Goal: Task Accomplishment & Management: Use online tool/utility

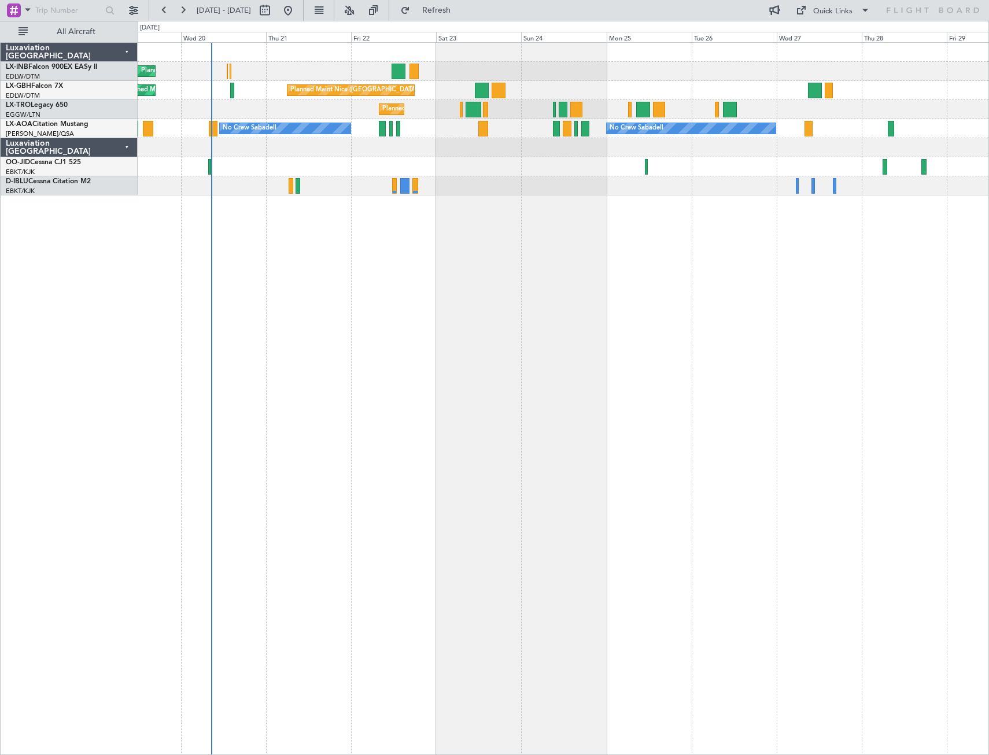
click at [510, 322] on div "Planned Maint Geneva (Cointrin) [GEOGRAPHIC_DATA] ([GEOGRAPHIC_DATA]) Unplanned…" at bounding box center [563, 398] width 851 height 713
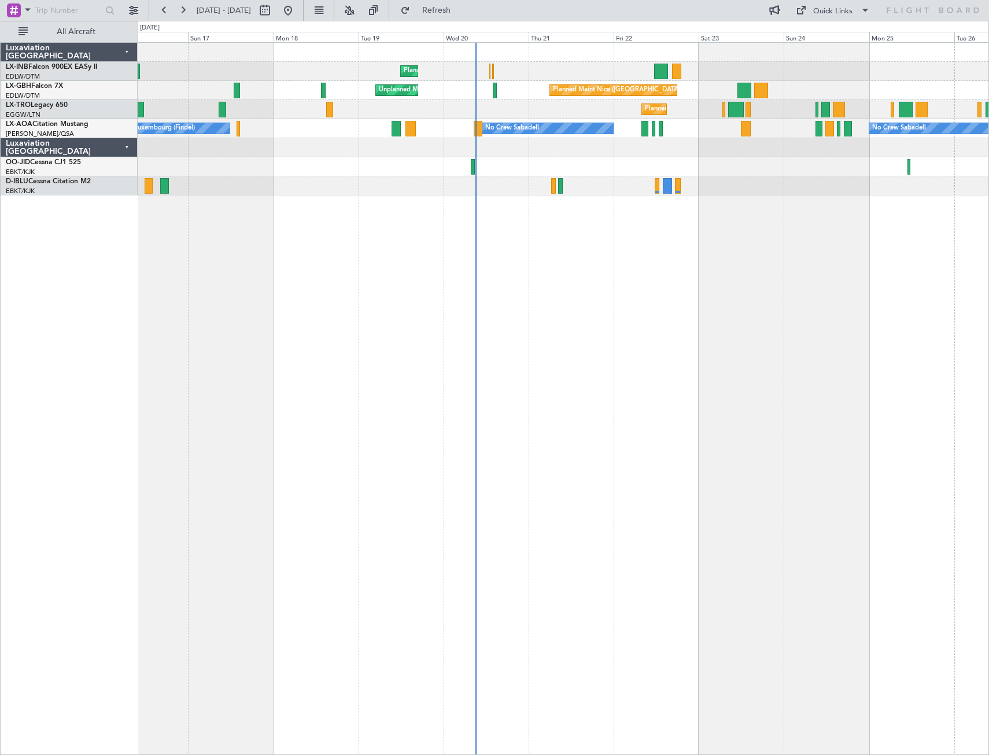
click at [652, 329] on div "Planned Maint Geneva (Cointrin) [GEOGRAPHIC_DATA] ([GEOGRAPHIC_DATA]) Unplanned…" at bounding box center [563, 398] width 851 height 713
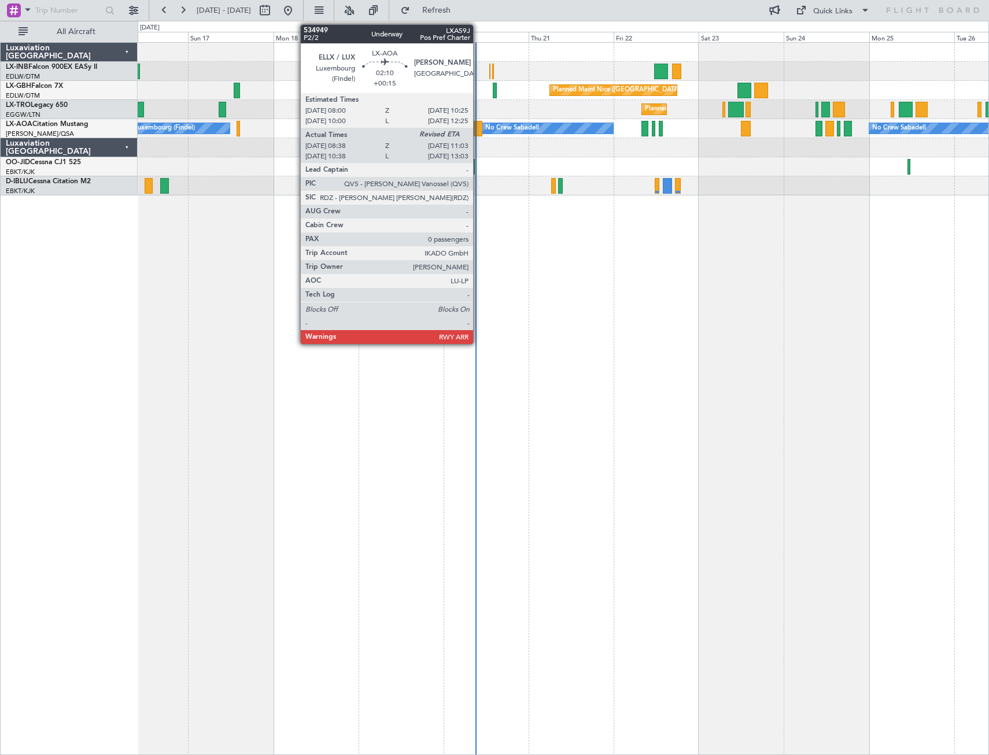
click at [478, 130] on div at bounding box center [478, 129] width 9 height 16
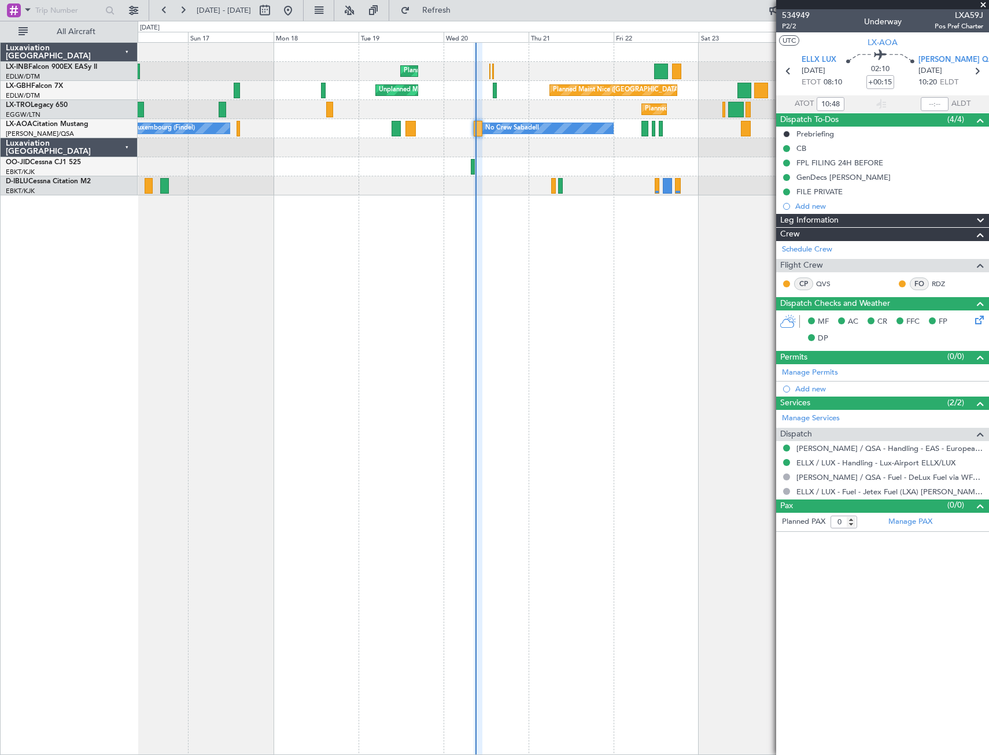
type input "08:48"
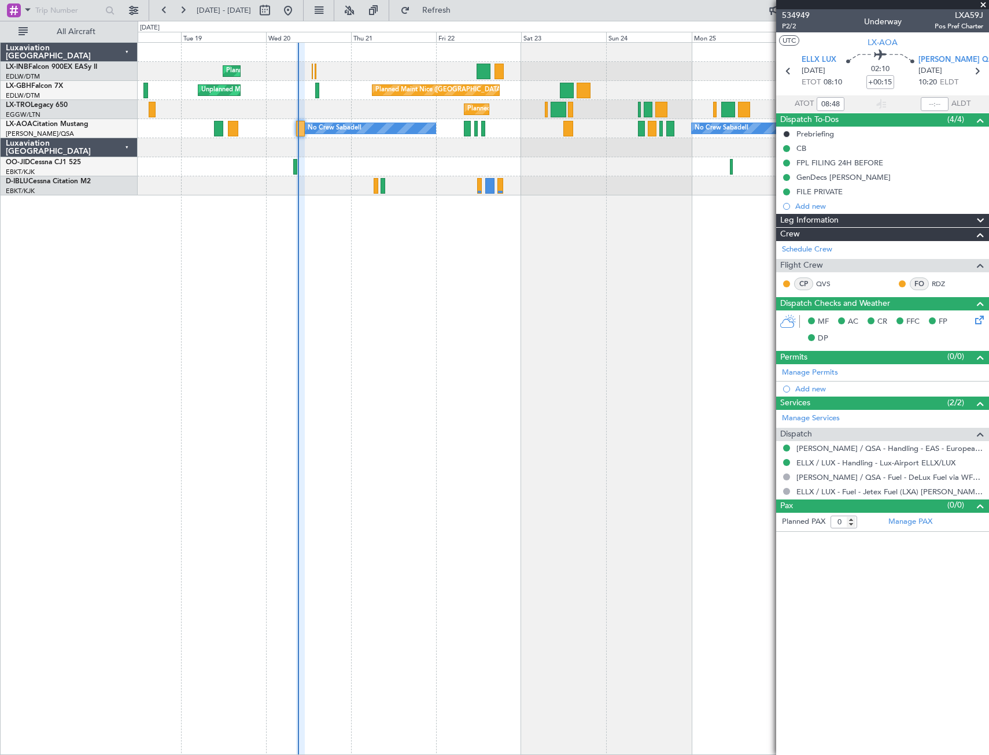
click at [416, 268] on div "Planned Maint Geneva (Cointrin) [GEOGRAPHIC_DATA] ([GEOGRAPHIC_DATA]) Unplanned…" at bounding box center [563, 398] width 851 height 713
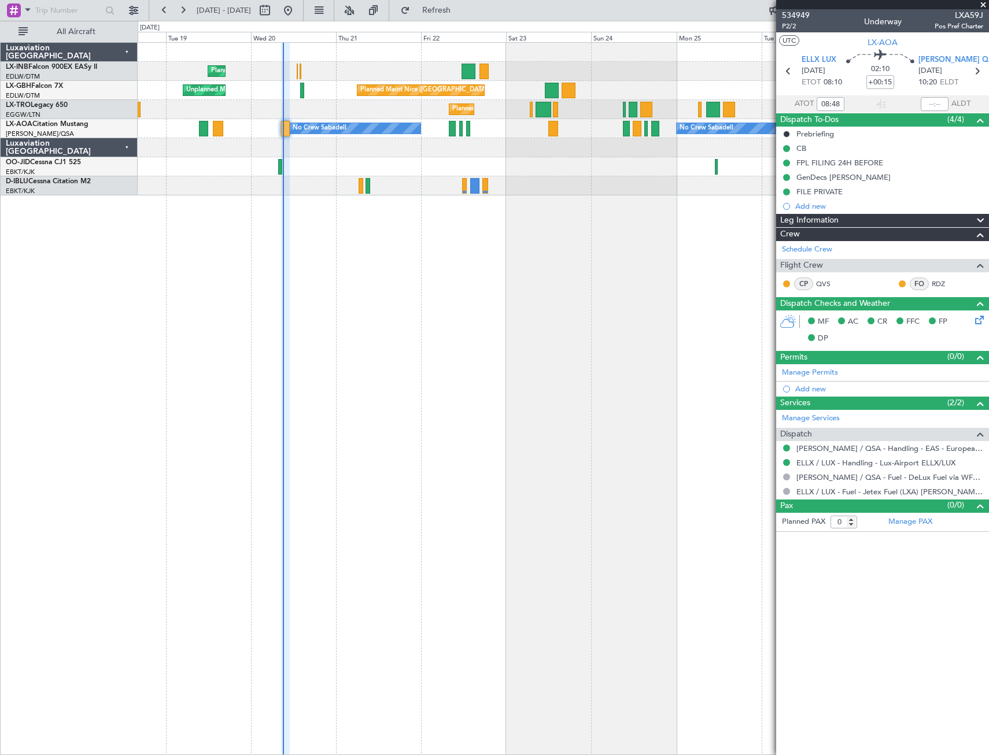
click at [180, 303] on div "Planned Maint Geneva (Cointrin) [GEOGRAPHIC_DATA] ([GEOGRAPHIC_DATA]) Unplanned…" at bounding box center [563, 398] width 851 height 713
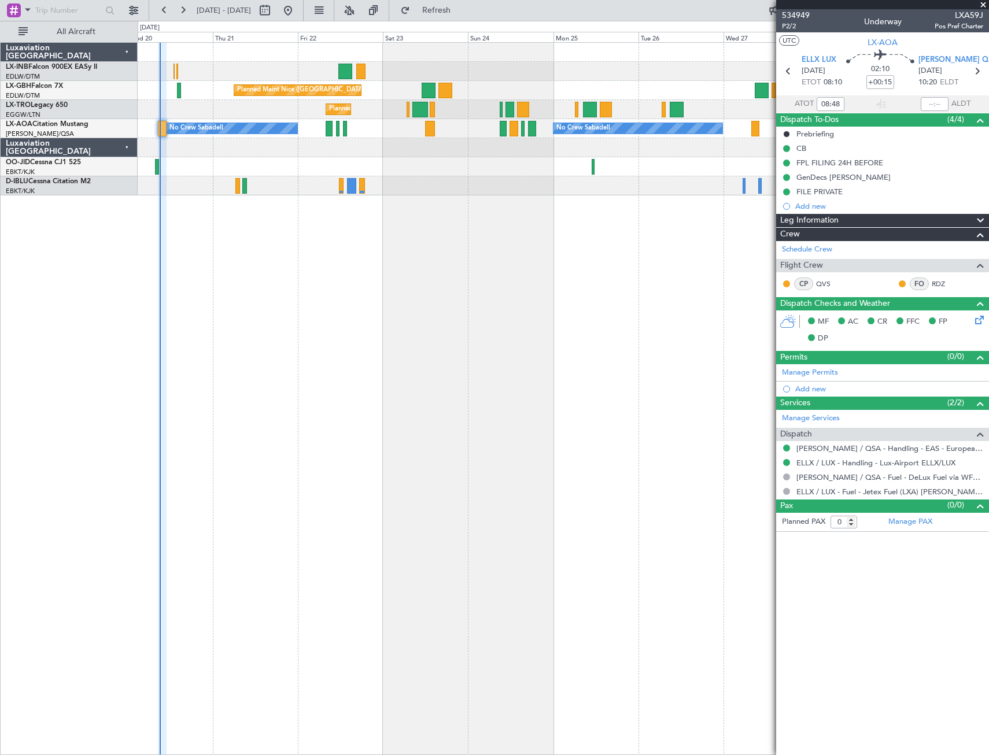
click at [303, 355] on div "Planned Maint Geneva (Cointrin) [GEOGRAPHIC_DATA] ([GEOGRAPHIC_DATA]) Unplanned…" at bounding box center [563, 398] width 851 height 713
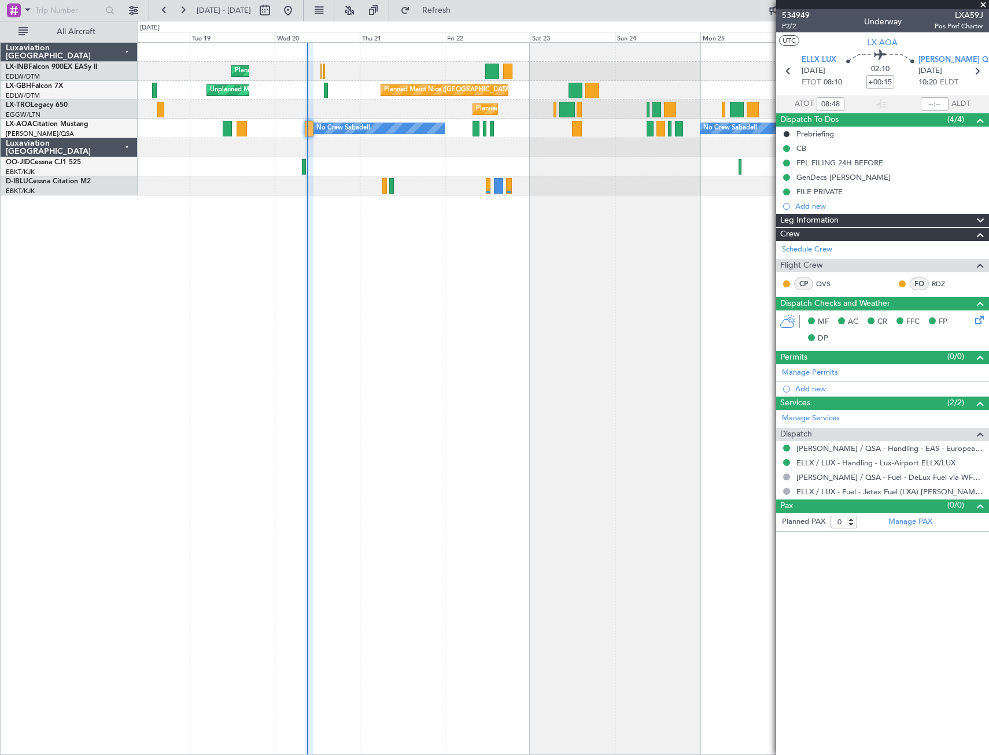
click at [489, 386] on div "Planned Maint Geneva (Cointrin) [GEOGRAPHIC_DATA] ([GEOGRAPHIC_DATA]) Unplanned…" at bounding box center [563, 398] width 851 height 713
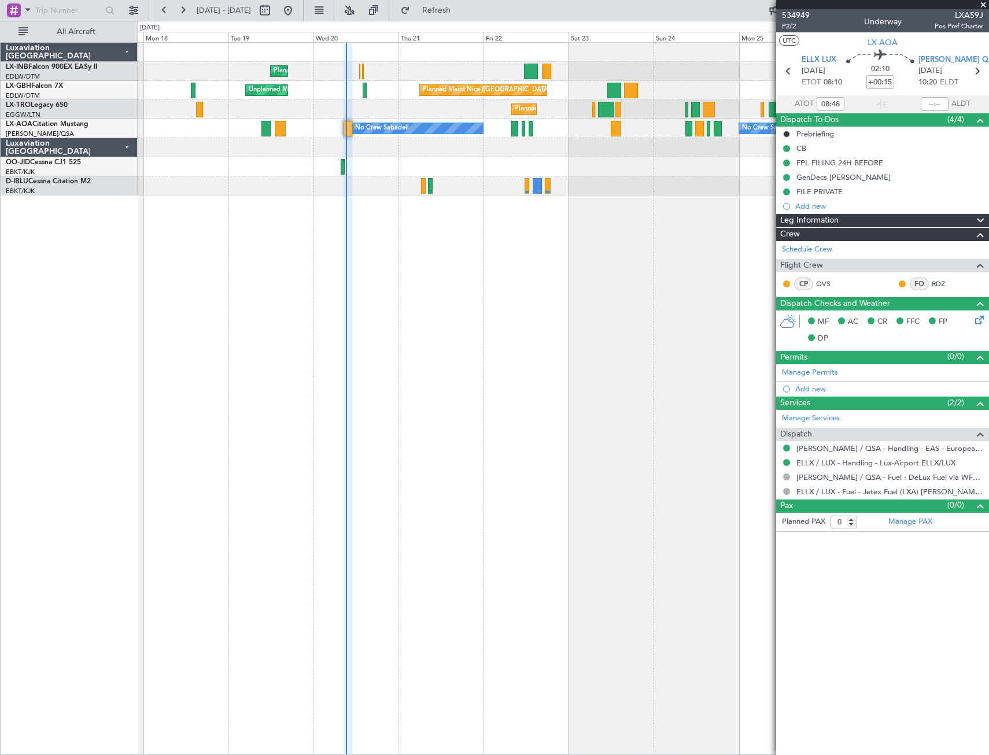
click at [612, 308] on div "Planned Maint Geneva (Cointrin) [GEOGRAPHIC_DATA] ([GEOGRAPHIC_DATA]) Unplanned…" at bounding box center [563, 398] width 851 height 713
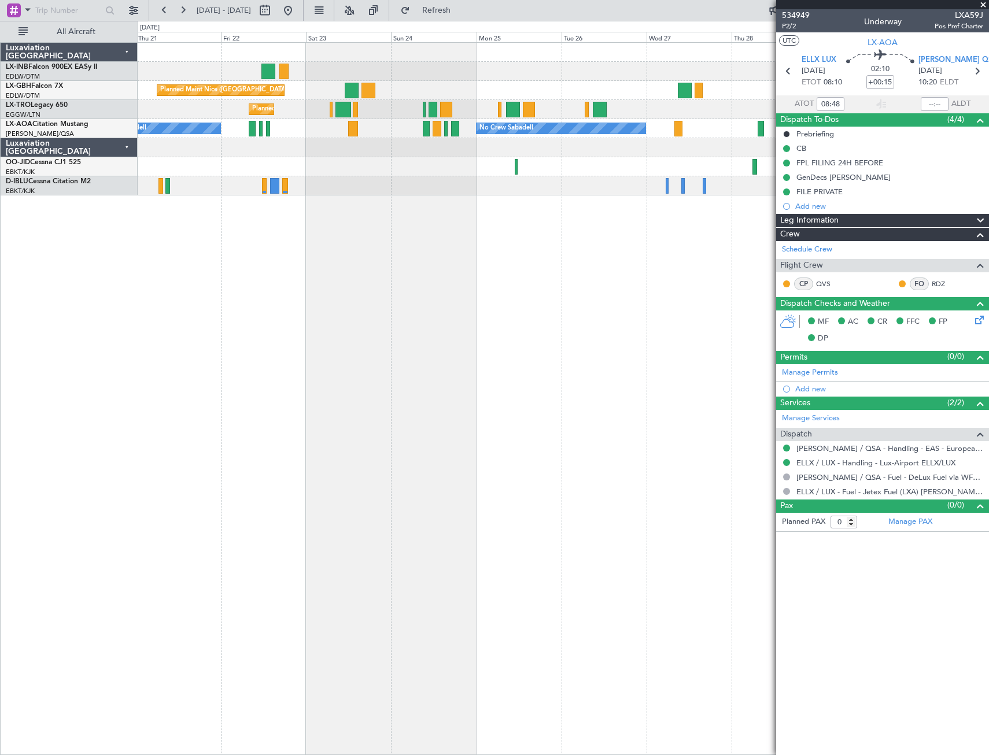
click at [369, 298] on div "Planned Maint Geneva (Cointrin) [GEOGRAPHIC_DATA] ([GEOGRAPHIC_DATA]) Unplanned…" at bounding box center [563, 398] width 851 height 713
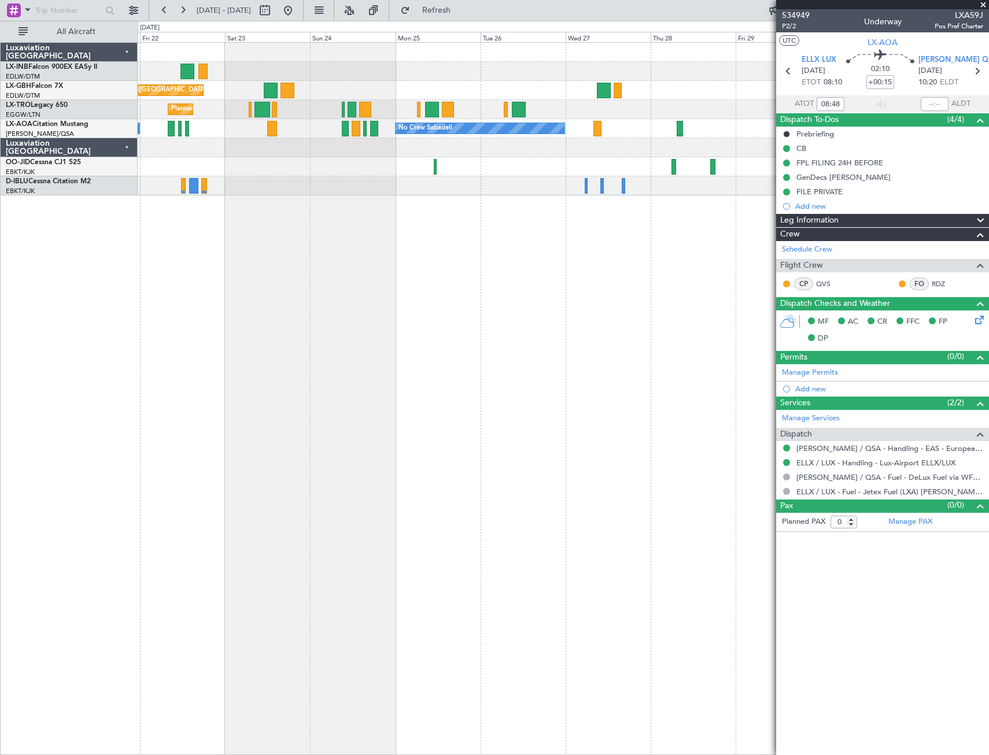
click at [378, 274] on div "Planned Maint Geneva (Cointrin) [GEOGRAPHIC_DATA] ([GEOGRAPHIC_DATA]) Unplanned…" at bounding box center [563, 398] width 851 height 713
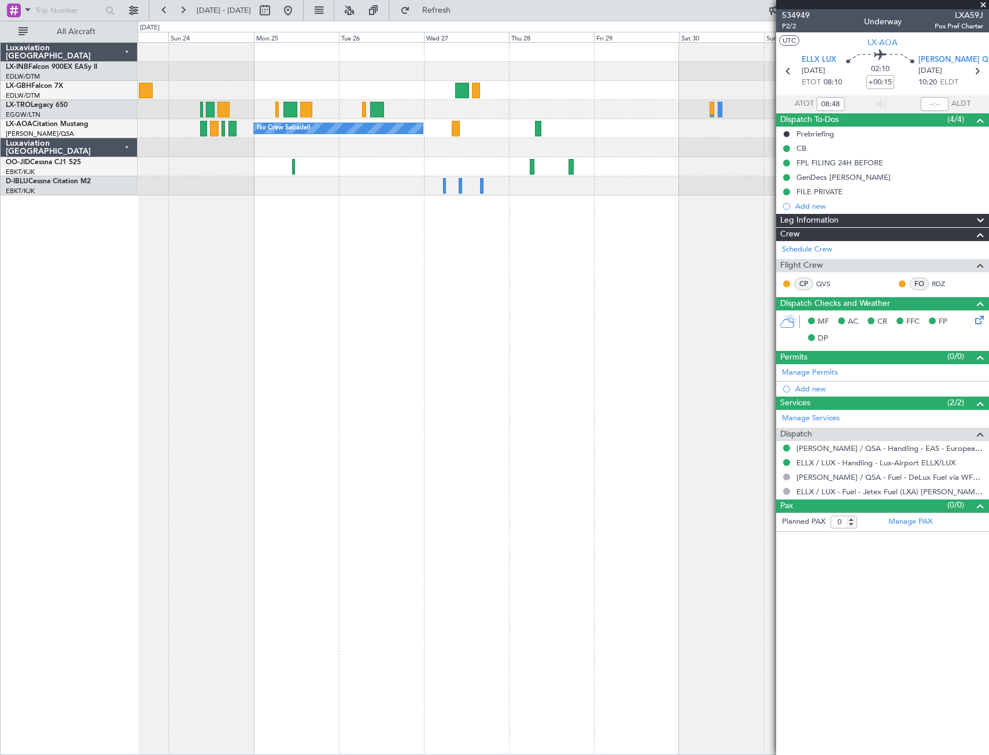
click at [365, 284] on div "Planned Maint Nice ([GEOGRAPHIC_DATA]) Planned Maint [GEOGRAPHIC_DATA] ([GEOGRA…" at bounding box center [563, 398] width 851 height 713
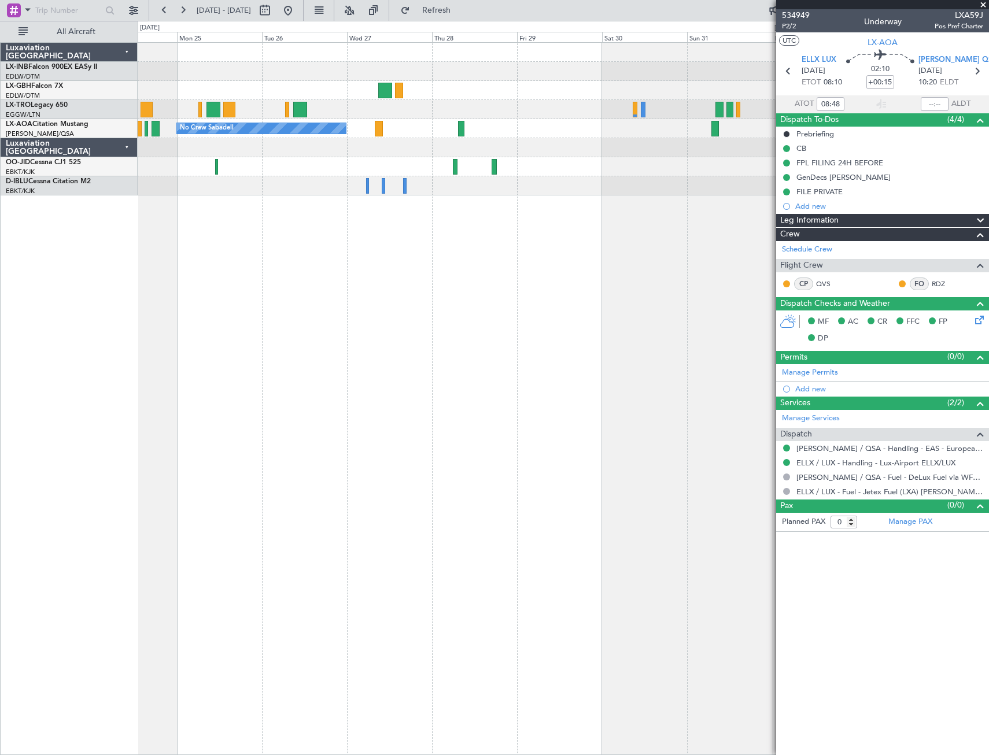
click at [588, 310] on div "Planned Maint Nice ([GEOGRAPHIC_DATA]) Planned Maint [GEOGRAPHIC_DATA] ([GEOGRA…" at bounding box center [563, 398] width 851 height 713
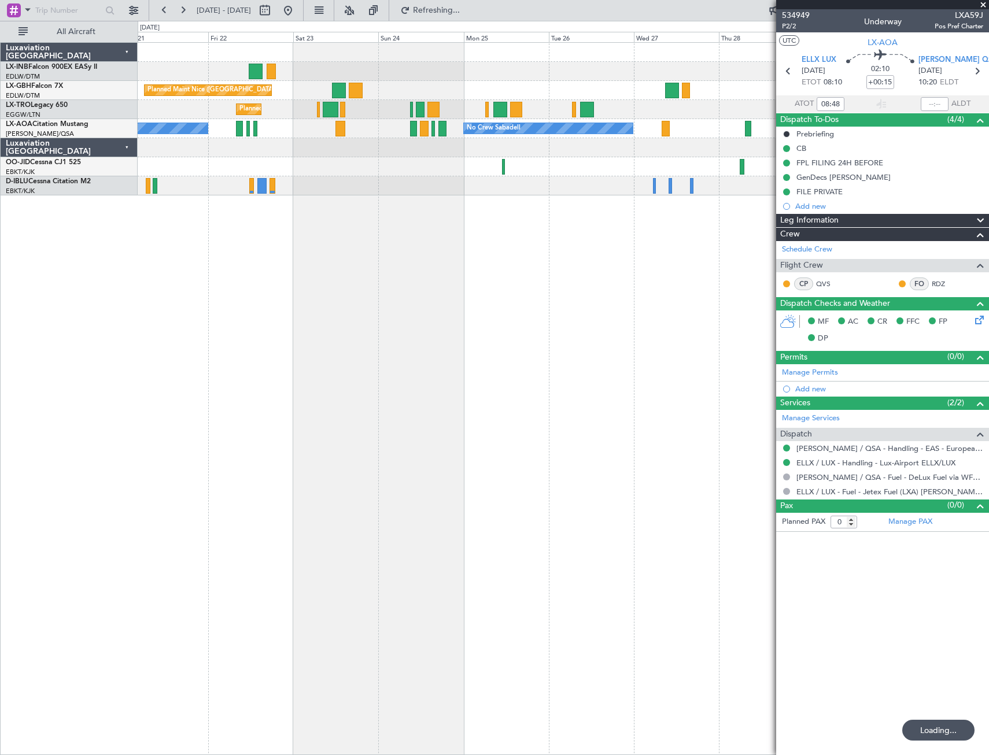
click at [545, 323] on div "Planned Maint Geneva (Cointrin) [GEOGRAPHIC_DATA] ([GEOGRAPHIC_DATA]) Unplanned…" at bounding box center [563, 398] width 851 height 713
click at [297, 16] on button at bounding box center [288, 10] width 19 height 19
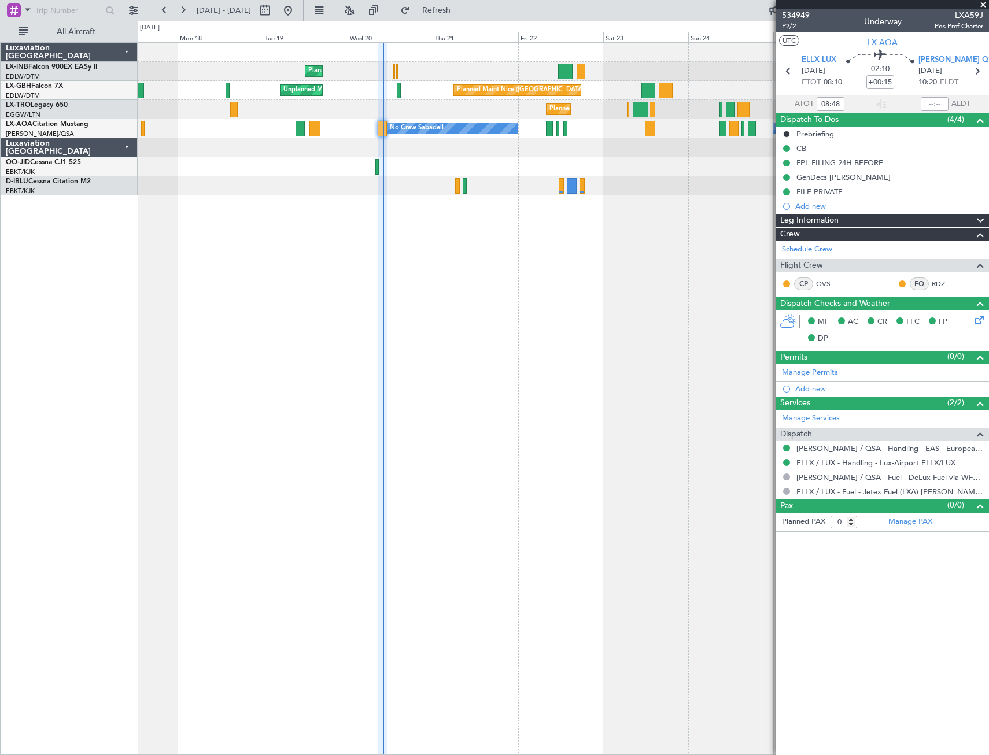
click at [469, 312] on div "Planned Maint Geneva (Cointrin) [GEOGRAPHIC_DATA] ([GEOGRAPHIC_DATA]) Unplanned…" at bounding box center [563, 398] width 851 height 713
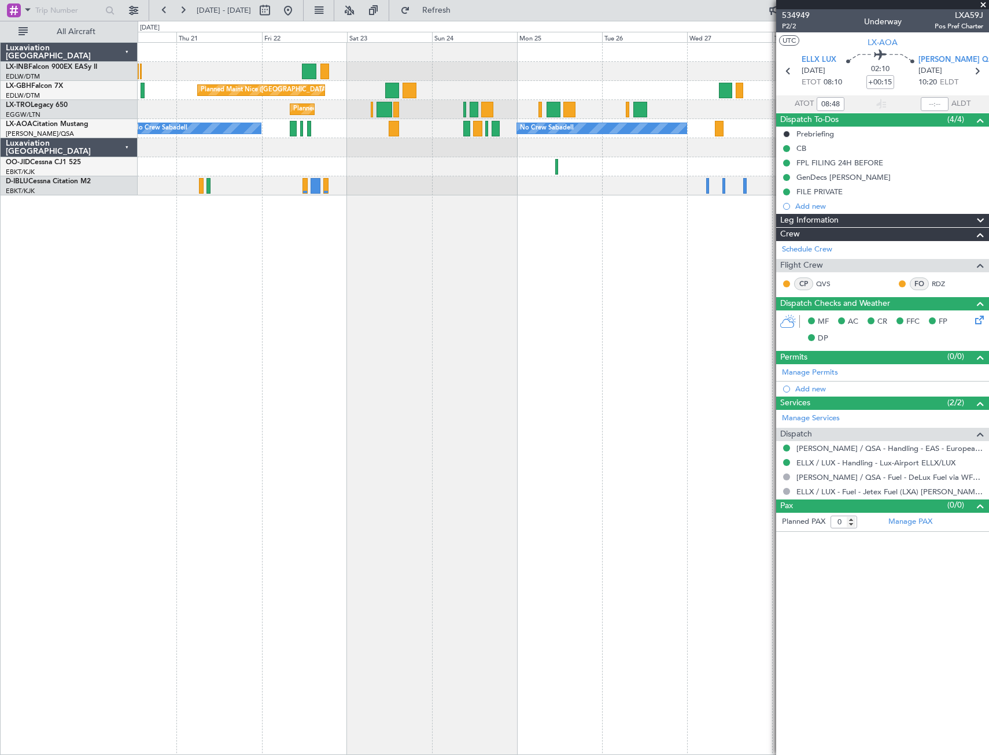
click at [311, 426] on div "Planned Maint Geneva (Cointrin) [GEOGRAPHIC_DATA] ([GEOGRAPHIC_DATA]) Unplanned…" at bounding box center [563, 398] width 851 height 713
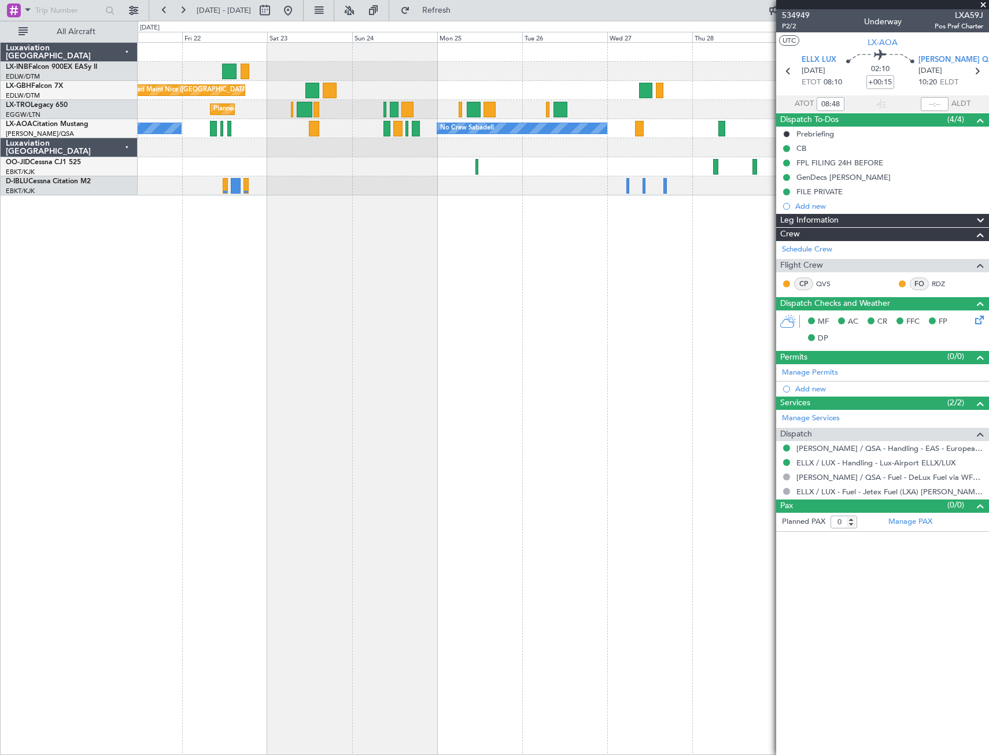
click at [575, 372] on div "Planned Maint Geneva (Cointrin) [GEOGRAPHIC_DATA] ([GEOGRAPHIC_DATA]) Unplanned…" at bounding box center [563, 398] width 851 height 713
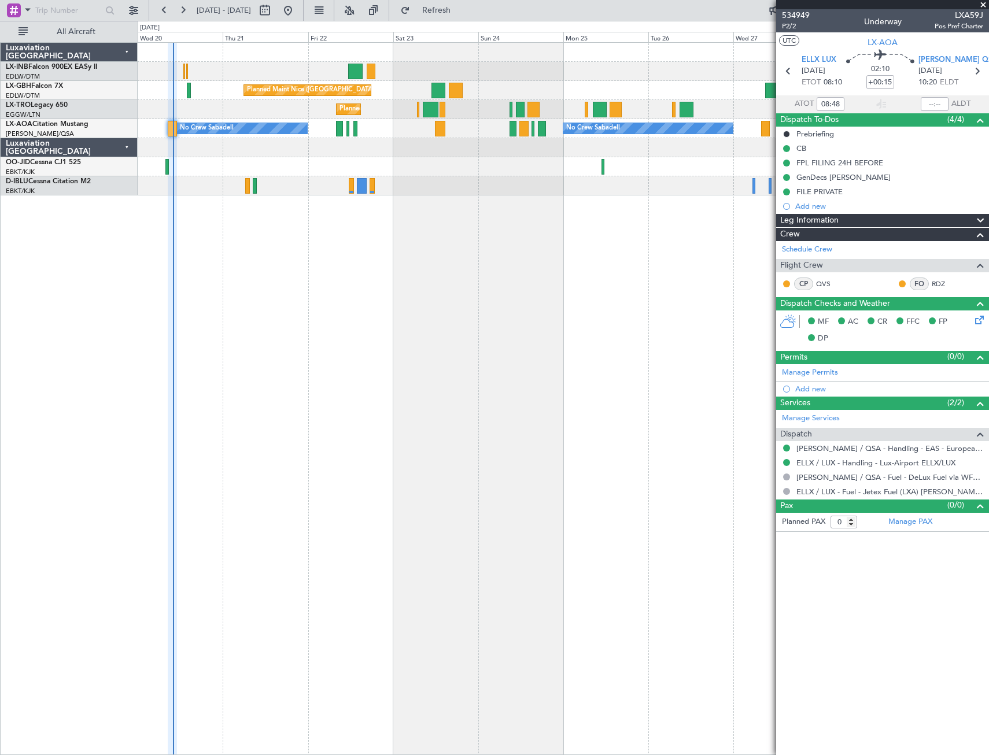
click at [519, 381] on div "Planned Maint Geneva (Cointrin) [GEOGRAPHIC_DATA] ([GEOGRAPHIC_DATA]) Unplanned…" at bounding box center [563, 398] width 851 height 713
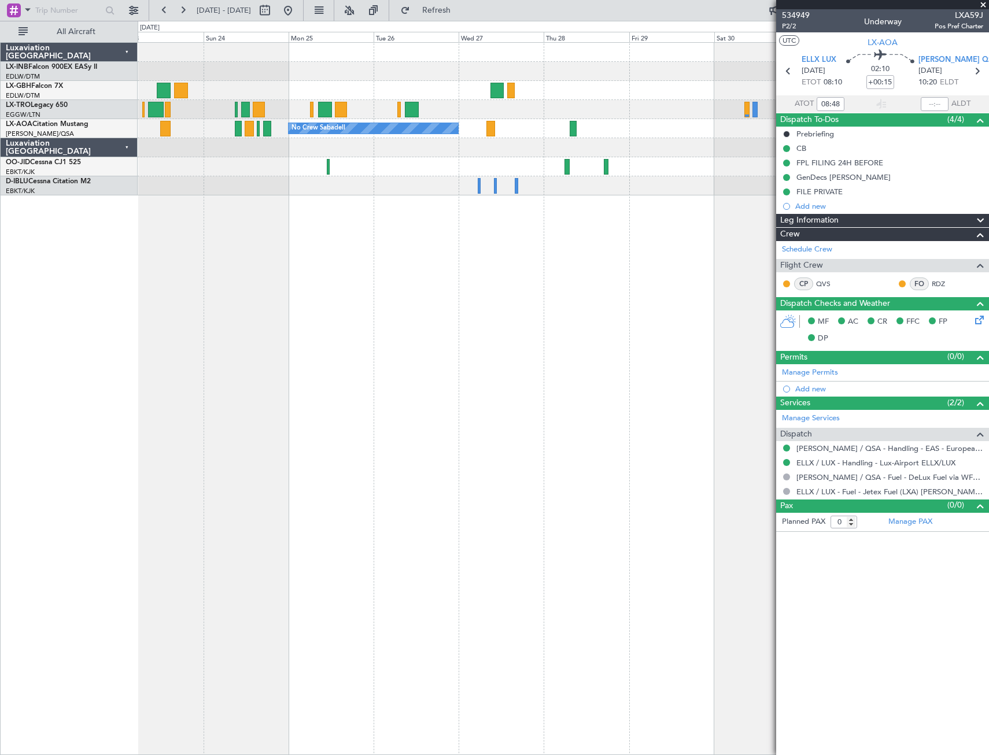
click at [307, 397] on div "Planned Maint Nice ([GEOGRAPHIC_DATA]) Planned Maint [GEOGRAPHIC_DATA] ([GEOGRA…" at bounding box center [563, 398] width 851 height 713
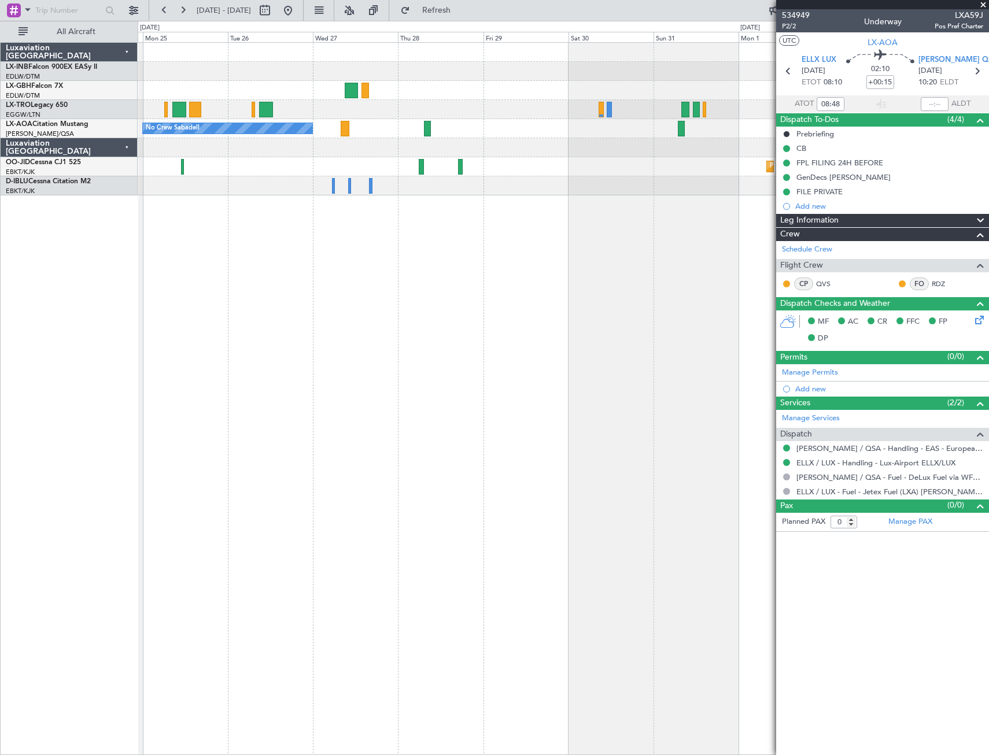
click at [208, 408] on div "Planned Maint Nice ([GEOGRAPHIC_DATA]) Planned Maint [GEOGRAPHIC_DATA] ([GEOGRA…" at bounding box center [563, 398] width 851 height 713
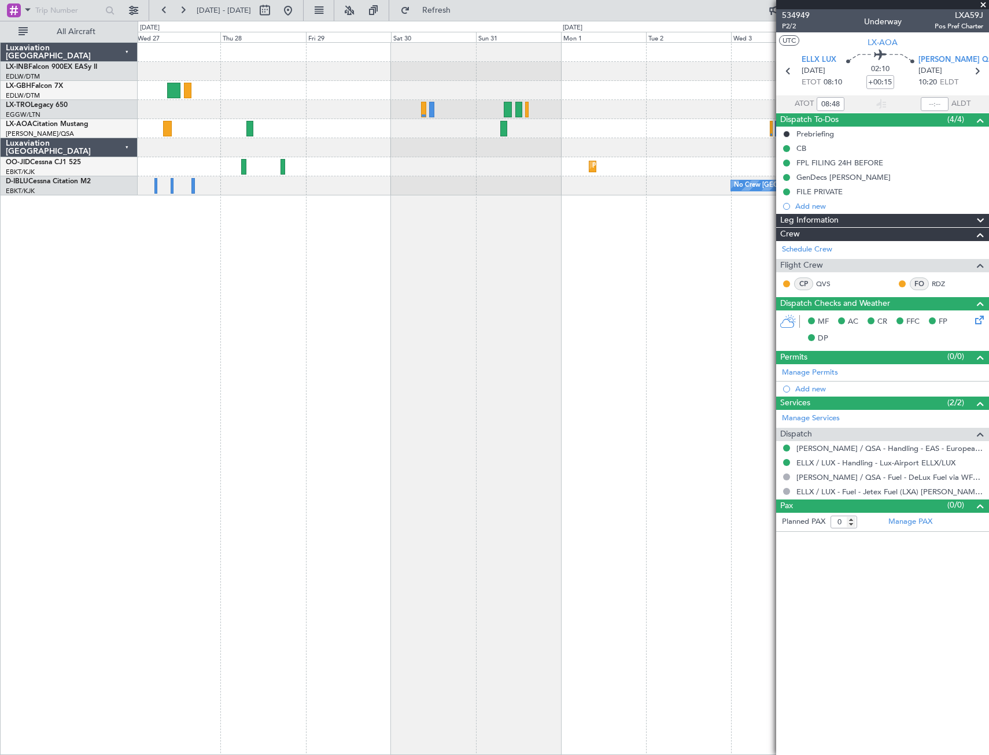
click at [183, 409] on div "No Crew No Crew Sabadell Planned Maint [GEOGRAPHIC_DATA]-[GEOGRAPHIC_DATA] No C…" at bounding box center [563, 398] width 851 height 713
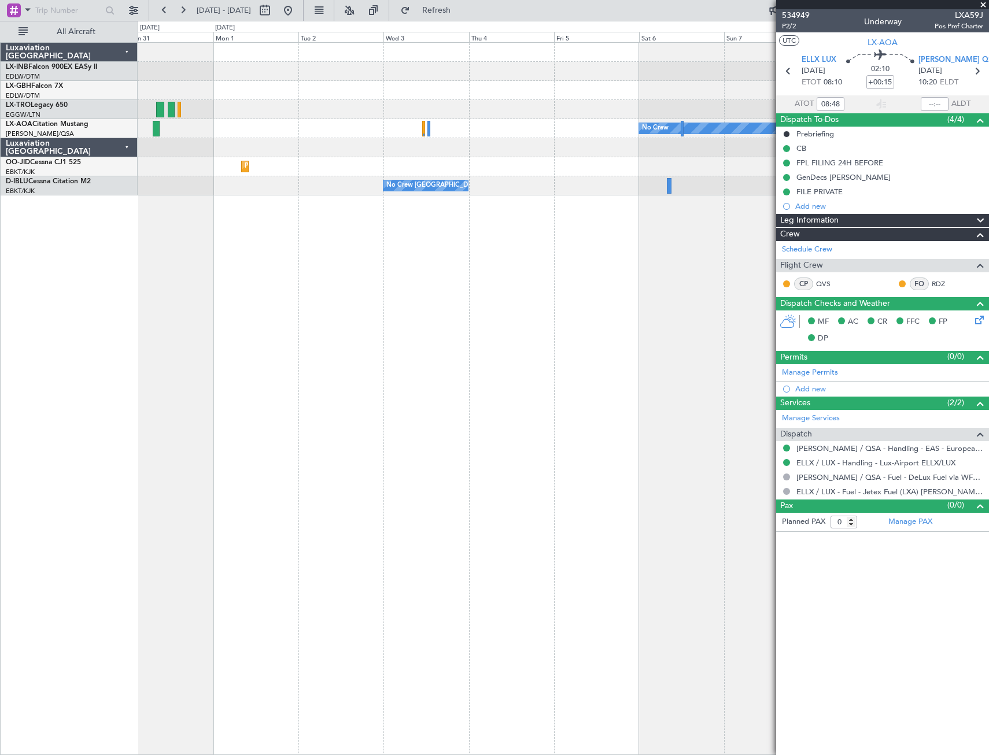
click at [221, 414] on div "No Crew Planned Maint [GEOGRAPHIC_DATA]-[GEOGRAPHIC_DATA] No Crew [GEOGRAPHIC_D…" at bounding box center [563, 398] width 851 height 713
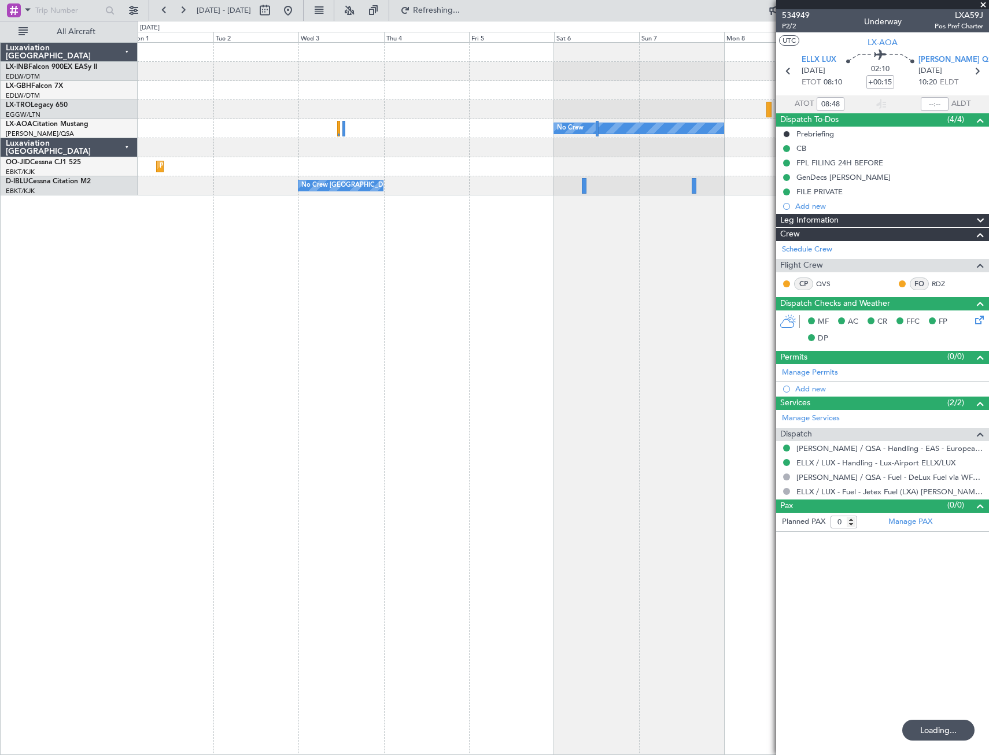
click at [246, 394] on div "No Crew Planned Maint [GEOGRAPHIC_DATA]-[GEOGRAPHIC_DATA] No Crew [GEOGRAPHIC_D…" at bounding box center [563, 398] width 851 height 713
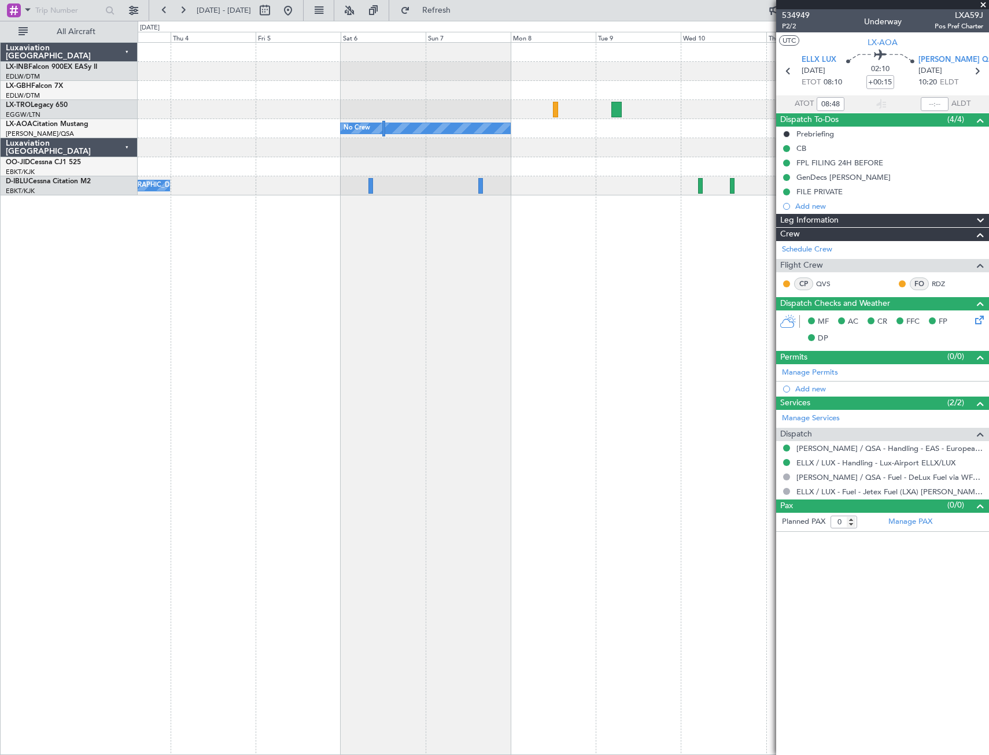
click at [51, 108] on link "LX-TRO Legacy 650" at bounding box center [37, 105] width 62 height 7
click at [461, 11] on span "Refresh" at bounding box center [436, 10] width 49 height 8
click at [983, 7] on span at bounding box center [983, 5] width 12 height 10
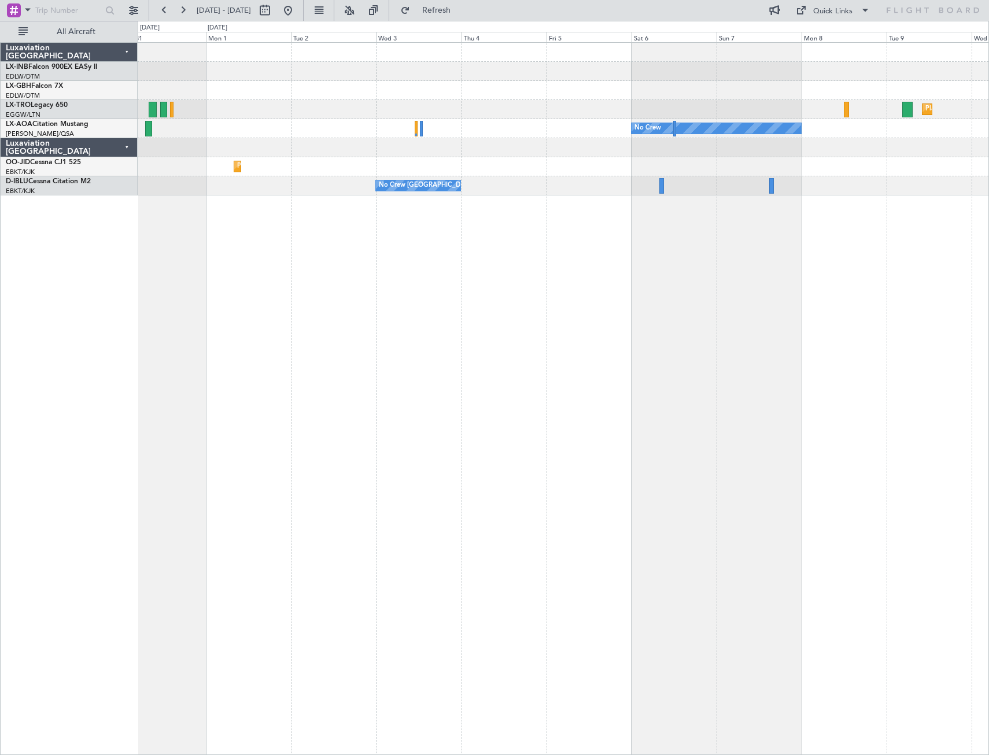
click at [682, 327] on div "Planned Maint Dusseldorf No Crew Planned Maint [GEOGRAPHIC_DATA]-[GEOGRAPHIC_DA…" at bounding box center [563, 398] width 851 height 713
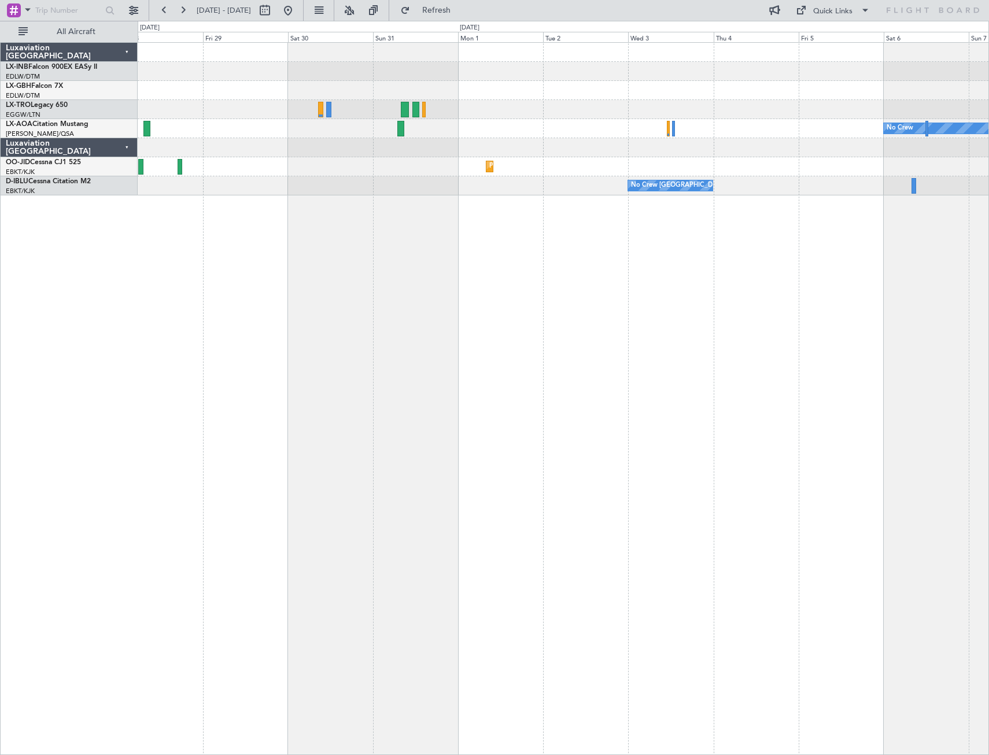
click at [670, 392] on div "Planned Maint Dusseldorf No Crew No Crew Sabadell Planned Maint [GEOGRAPHIC_DAT…" at bounding box center [563, 398] width 851 height 713
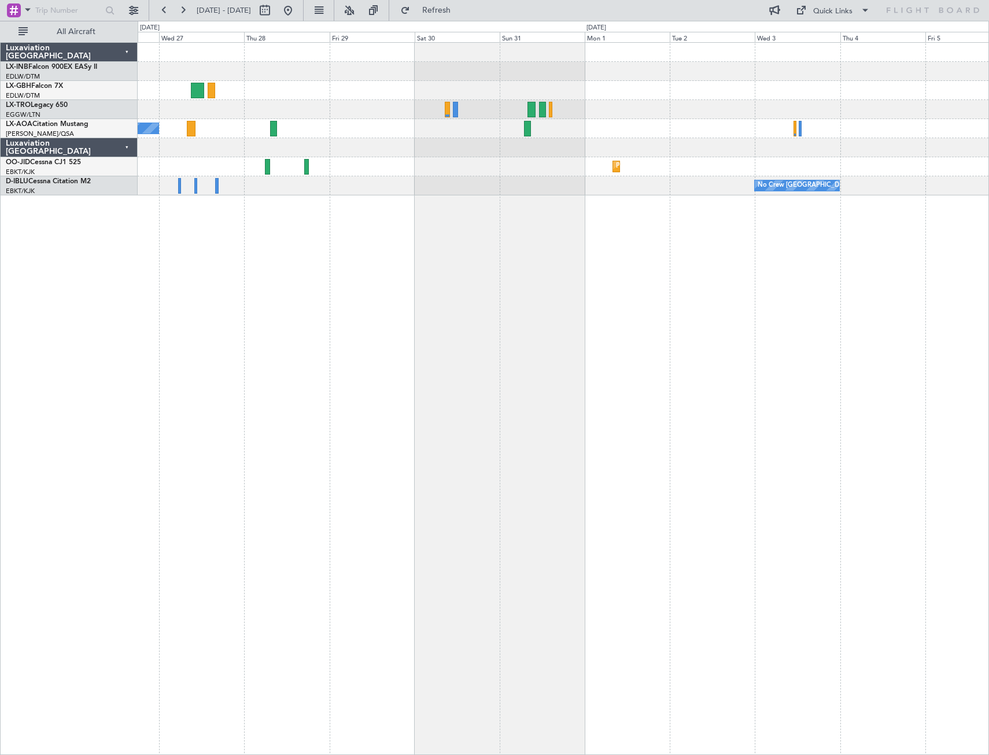
click at [684, 374] on div "No Crew Sabadell No Crew Planned Maint [GEOGRAPHIC_DATA]-[GEOGRAPHIC_DATA] No C…" at bounding box center [563, 398] width 851 height 713
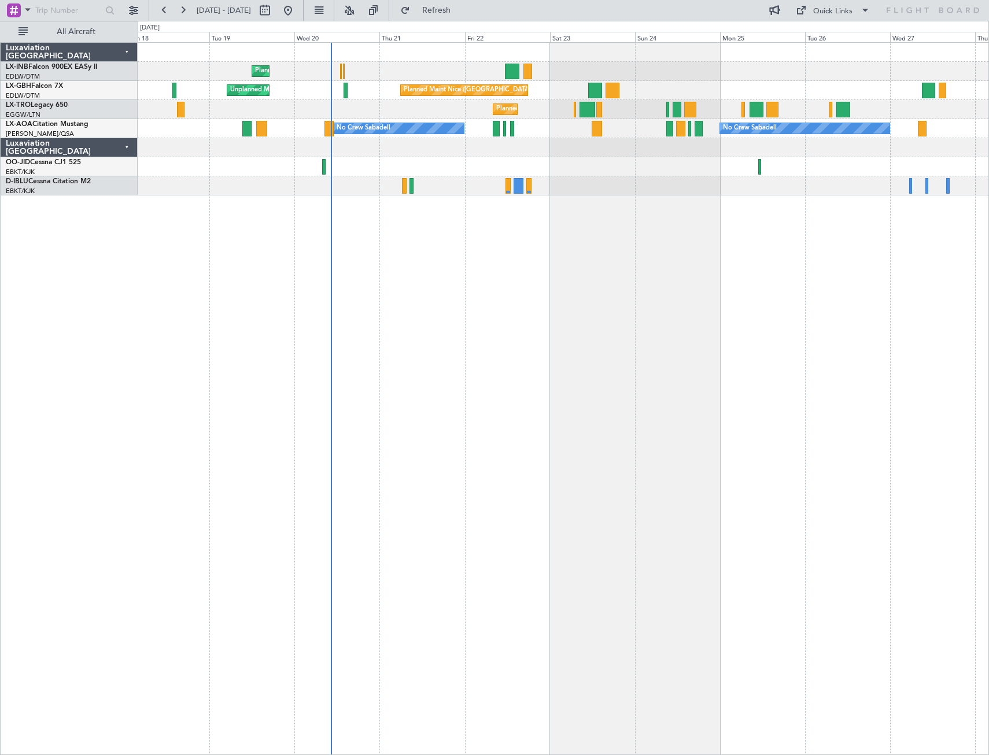
click at [891, 349] on div "Planned Maint Geneva (Cointrin) [GEOGRAPHIC_DATA] ([GEOGRAPHIC_DATA]) Unplanned…" at bounding box center [563, 398] width 851 height 713
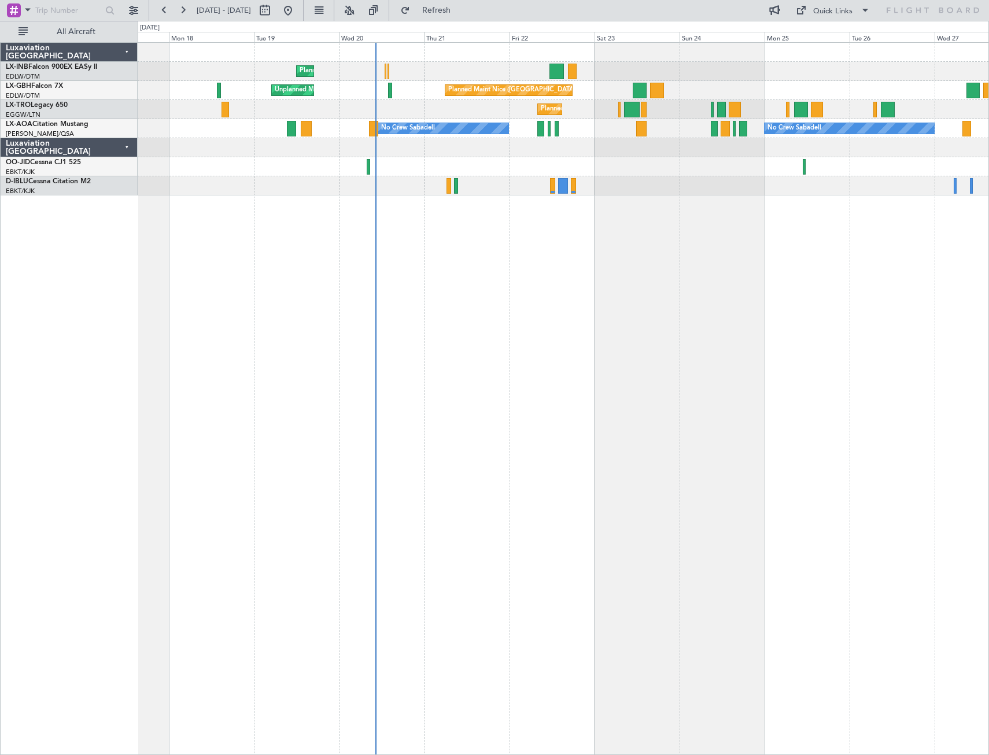
click at [536, 272] on div "Planned Maint Geneva (Cointrin) [GEOGRAPHIC_DATA] ([GEOGRAPHIC_DATA]) Unplanned…" at bounding box center [563, 398] width 851 height 713
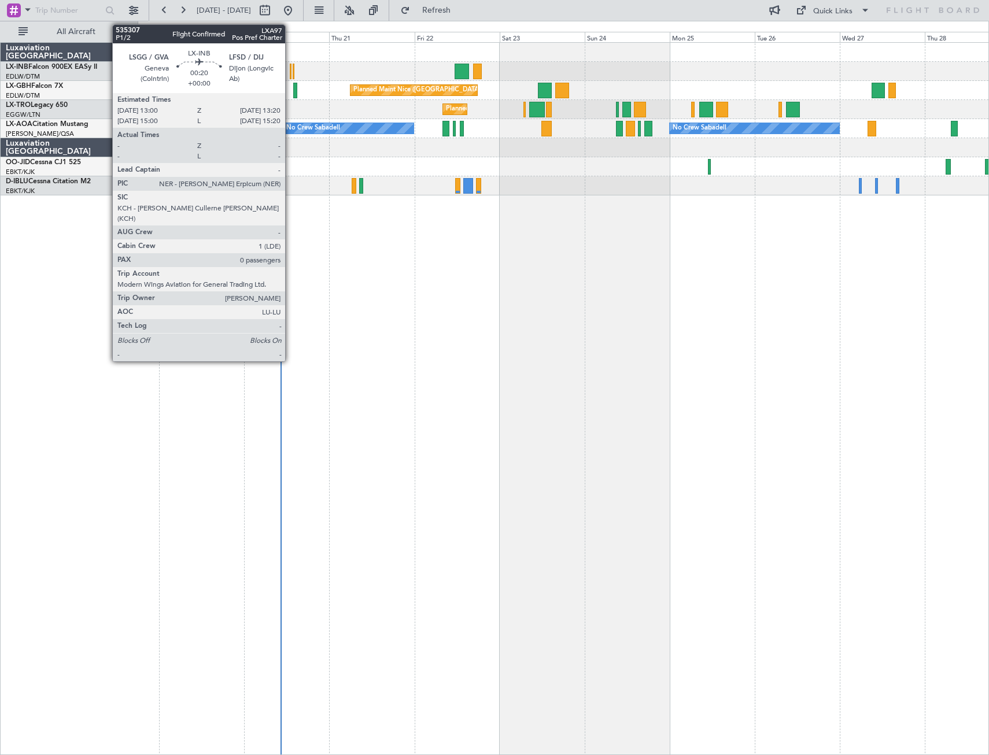
click at [290, 74] on div at bounding box center [291, 72] width 2 height 16
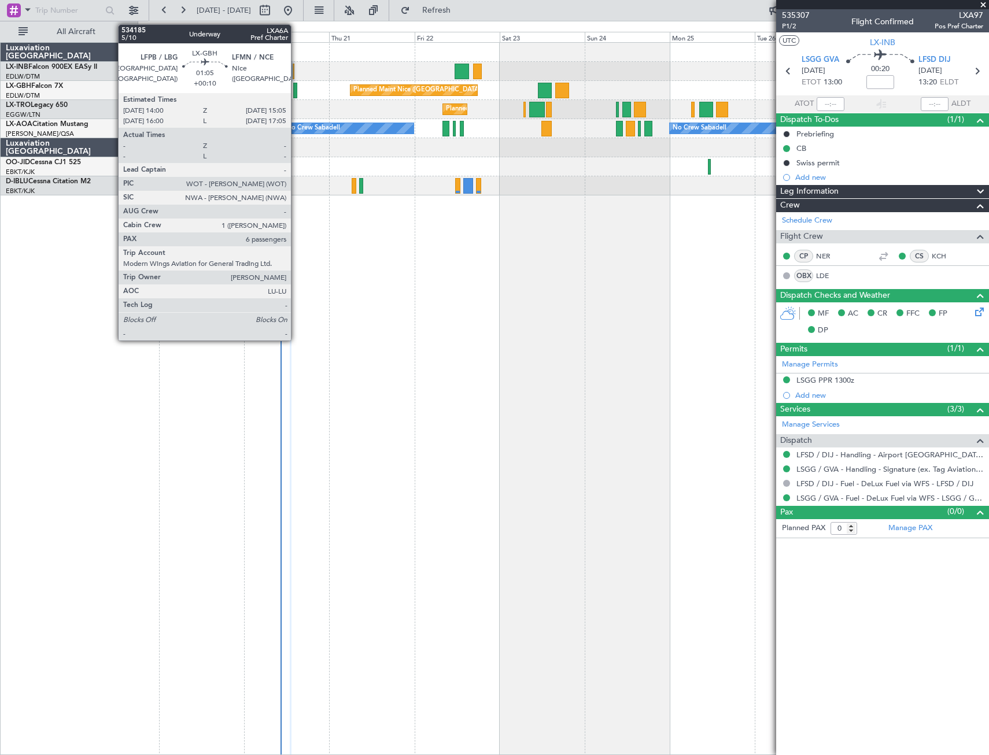
click at [296, 93] on div at bounding box center [295, 91] width 4 height 16
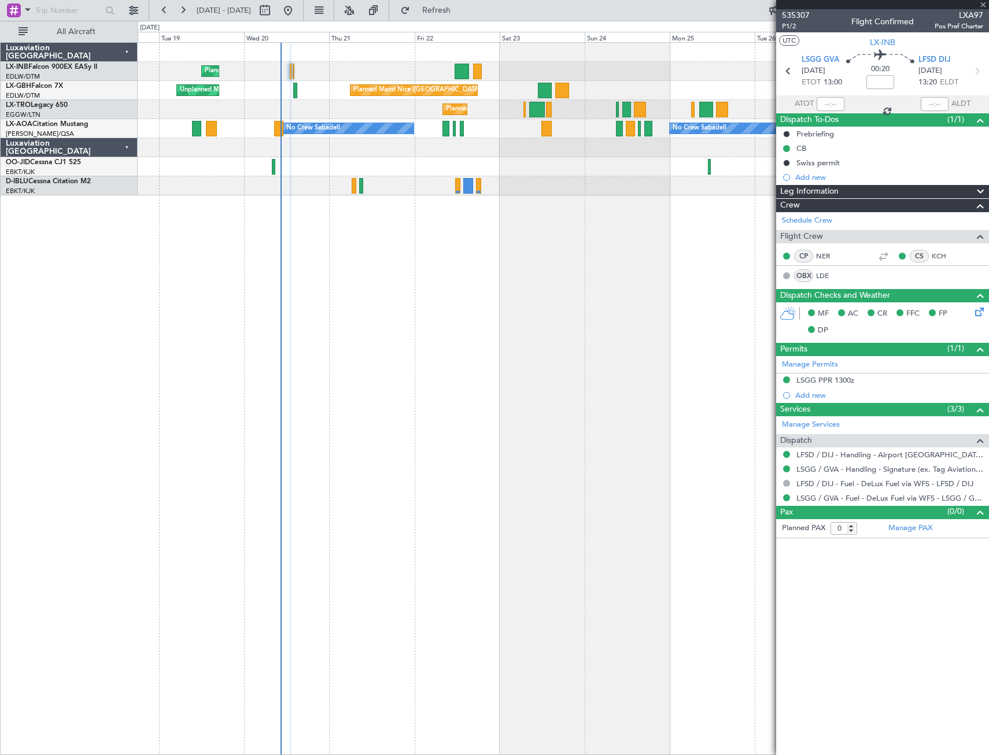
click at [295, 94] on div at bounding box center [295, 91] width 4 height 16
click at [984, 1] on div at bounding box center [882, 4] width 213 height 9
type input "+00:10"
type input "6"
